Goal: Information Seeking & Learning: Learn about a topic

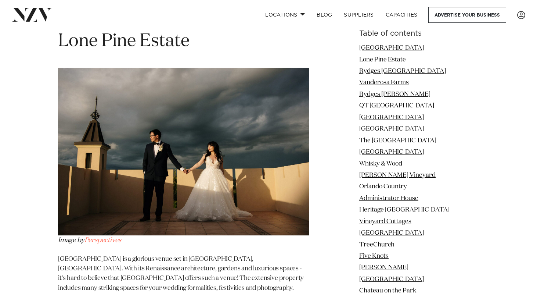
scroll to position [1227, 0]
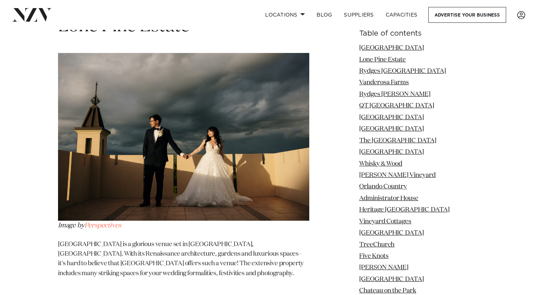
click at [178, 157] on img at bounding box center [183, 136] width 251 height 167
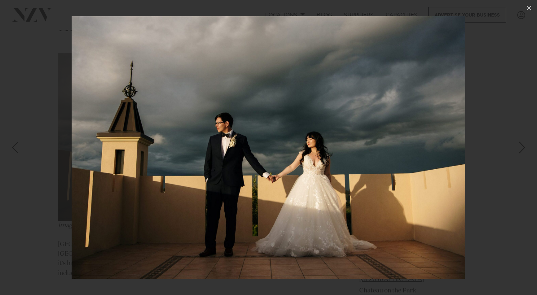
click at [341, 145] on img at bounding box center [268, 147] width 393 height 262
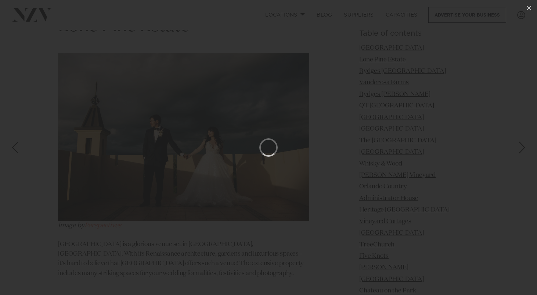
click at [383, 154] on div at bounding box center [268, 147] width 537 height 295
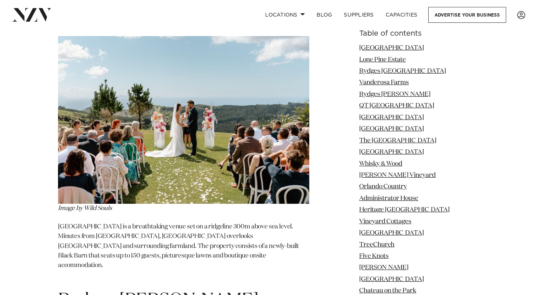
scroll to position [1797, 0]
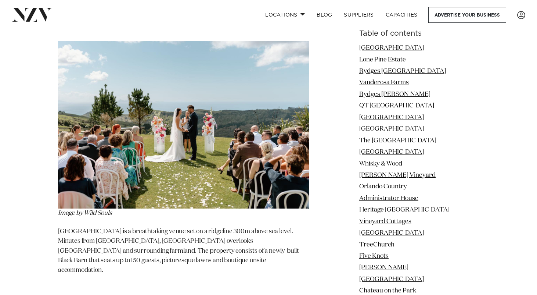
click at [212, 152] on img at bounding box center [183, 124] width 251 height 167
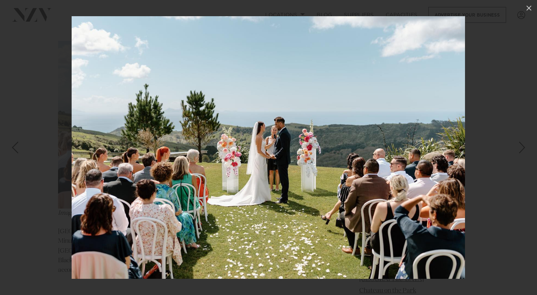
click at [341, 136] on img at bounding box center [268, 147] width 393 height 262
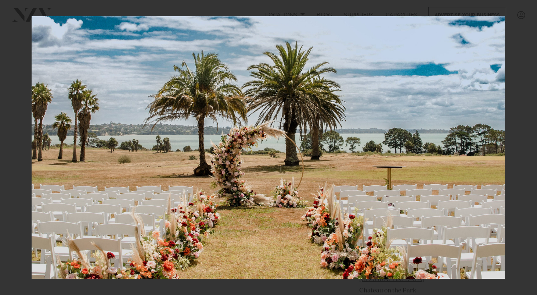
click at [523, 15] on div at bounding box center [268, 147] width 537 height 295
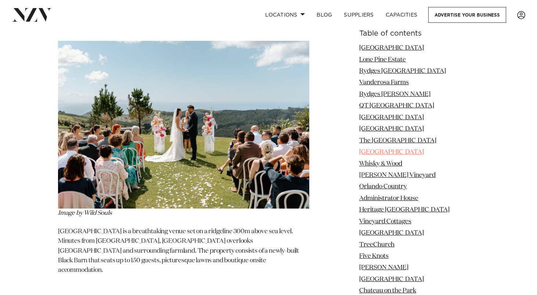
click at [397, 151] on link "[GEOGRAPHIC_DATA]" at bounding box center [391, 152] width 65 height 6
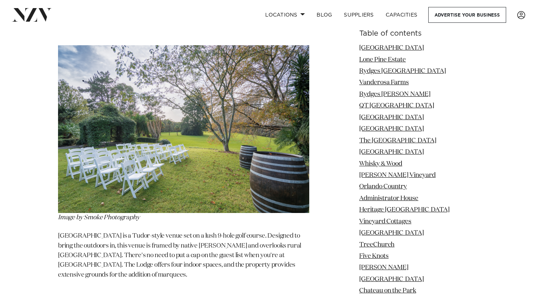
scroll to position [3460, 0]
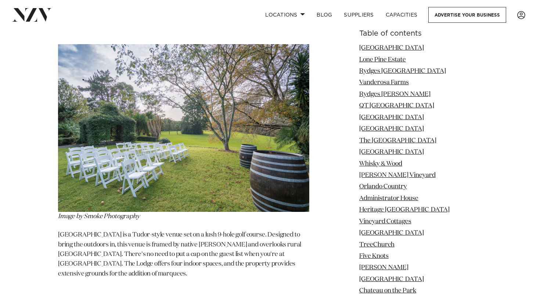
click at [216, 143] on img at bounding box center [183, 127] width 251 height 167
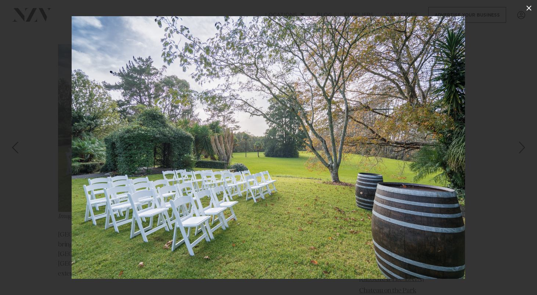
click at [528, 8] on icon at bounding box center [528, 8] width 5 height 5
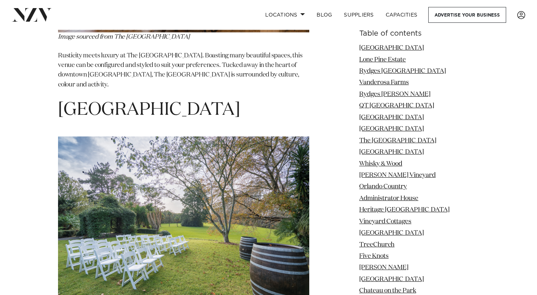
scroll to position [3354, 0]
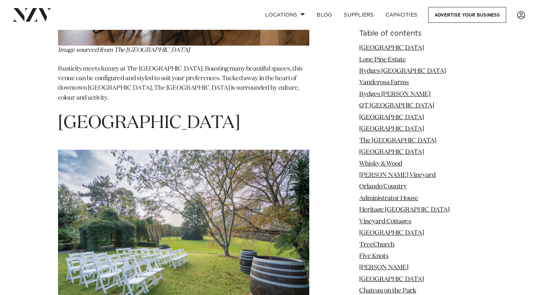
click at [170, 112] on h1 "[GEOGRAPHIC_DATA]" at bounding box center [183, 123] width 251 height 23
click at [173, 174] on img at bounding box center [183, 232] width 251 height 167
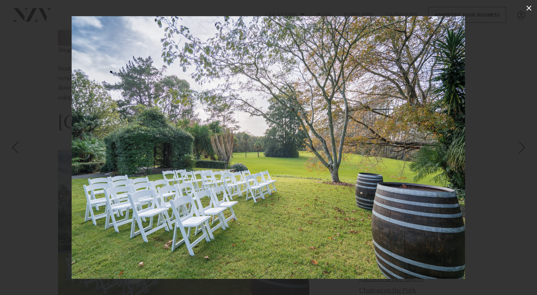
click at [528, 7] on icon at bounding box center [528, 8] width 5 height 5
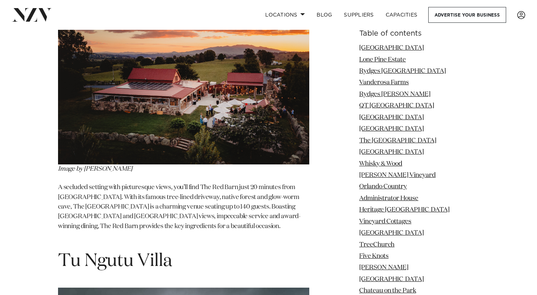
scroll to position [11997, 0]
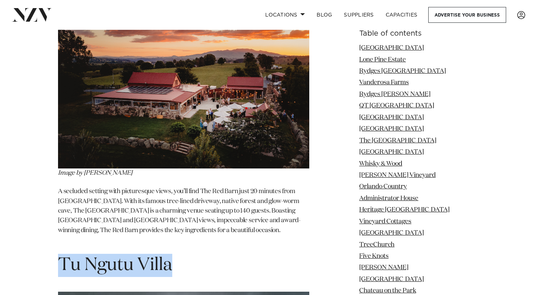
drag, startPoint x: 170, startPoint y: 60, endPoint x: 61, endPoint y: 62, distance: 109.8
click at [61, 256] on span "Tu Ngutu Villa" at bounding box center [115, 265] width 114 height 18
copy span "Tu Ngutu Villa"
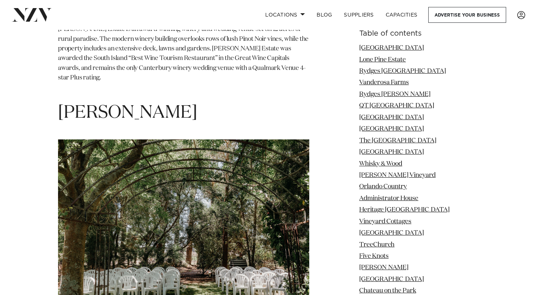
scroll to position [24695, 0]
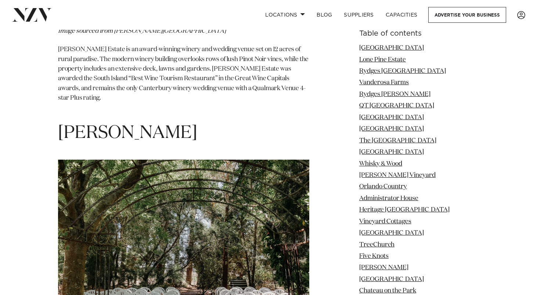
drag, startPoint x: 171, startPoint y: 223, endPoint x: 115, endPoint y: 227, distance: 56.0
copy span "Stonyridge Vineyard"
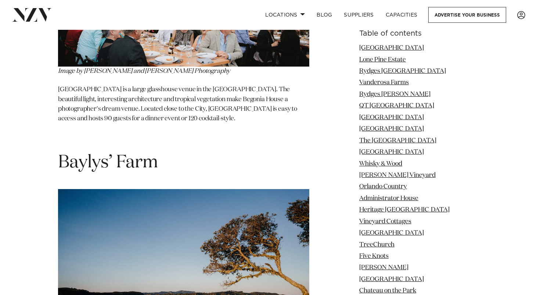
scroll to position [25556, 0]
drag, startPoint x: 187, startPoint y: 56, endPoint x: 61, endPoint y: 58, distance: 125.2
copy span "The Milk Station"
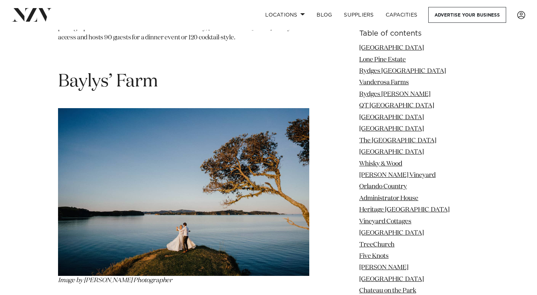
scroll to position [25636, 0]
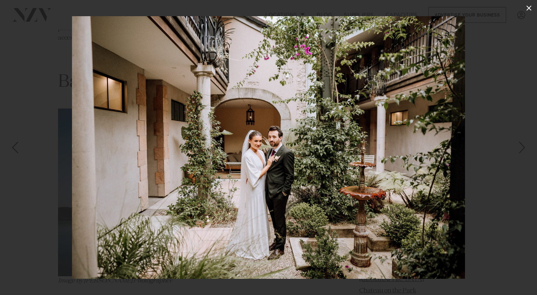
click at [529, 7] on icon at bounding box center [528, 8] width 5 height 5
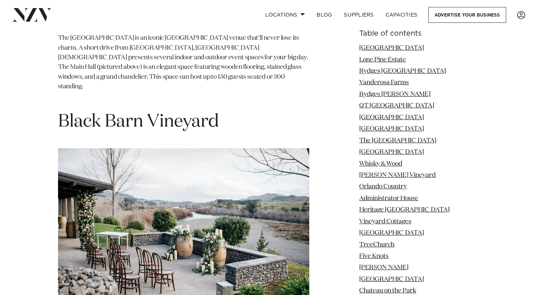
scroll to position [31477, 0]
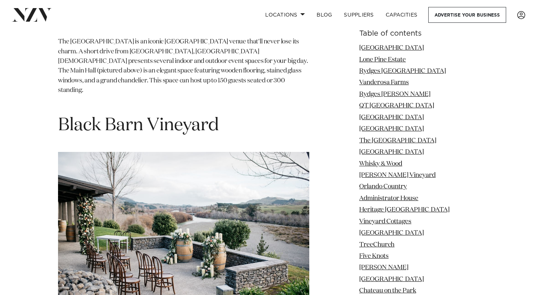
drag, startPoint x: 161, startPoint y: 111, endPoint x: 62, endPoint y: 112, distance: 99.2
copy span "[GEOGRAPHIC_DATA]"
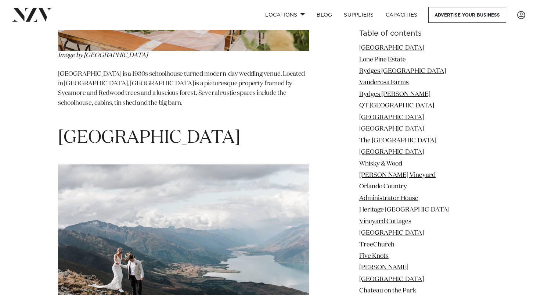
scroll to position [33843, 0]
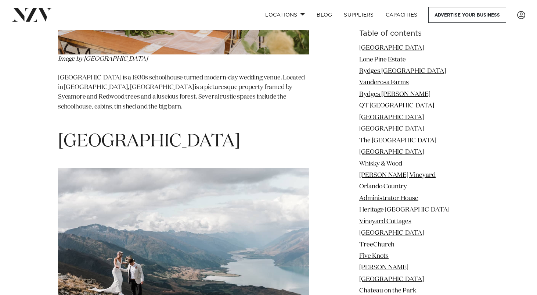
drag, startPoint x: 198, startPoint y: 48, endPoint x: 65, endPoint y: 48, distance: 132.9
copy h1 "[GEOGRAPHIC_DATA]"
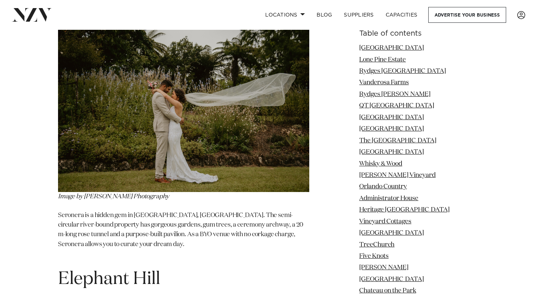
scroll to position [35696, 0]
drag, startPoint x: 203, startPoint y: 184, endPoint x: 58, endPoint y: 188, distance: 145.8
copy span "[GEOGRAPHIC_DATA]"
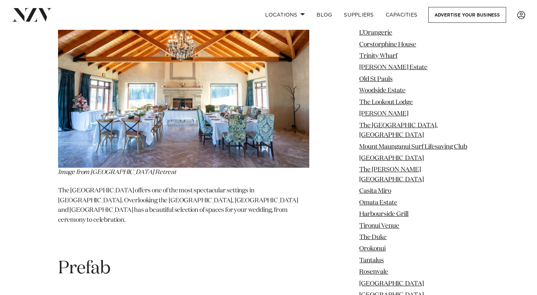
scroll to position [47729, 0]
